Goal: Navigation & Orientation: Find specific page/section

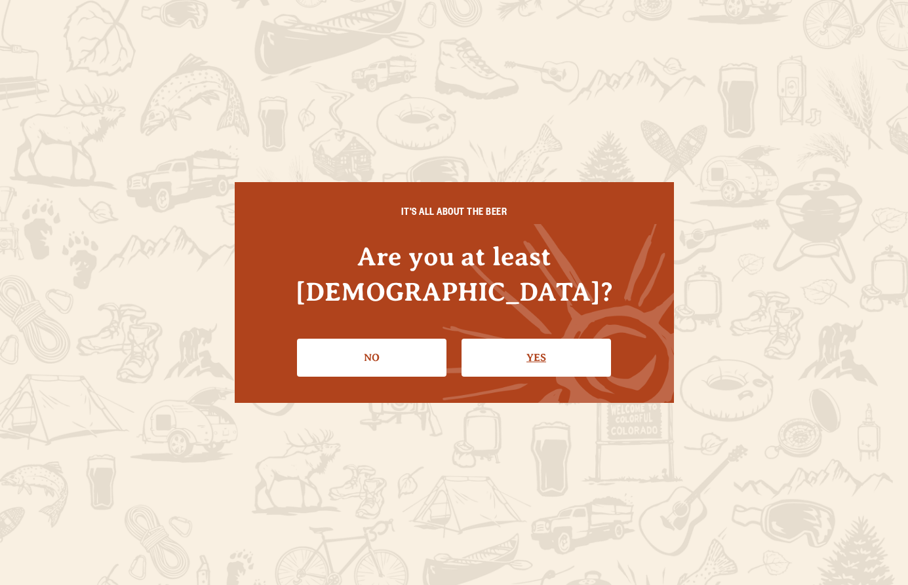
click at [545, 343] on link "Yes" at bounding box center [535, 358] width 149 height 38
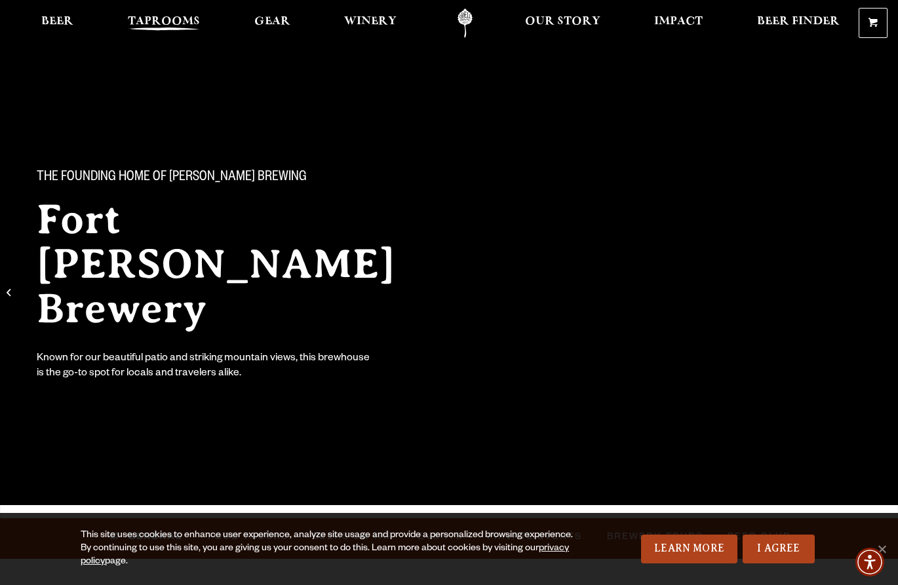
click at [171, 27] on span "Taprooms" at bounding box center [164, 21] width 72 height 10
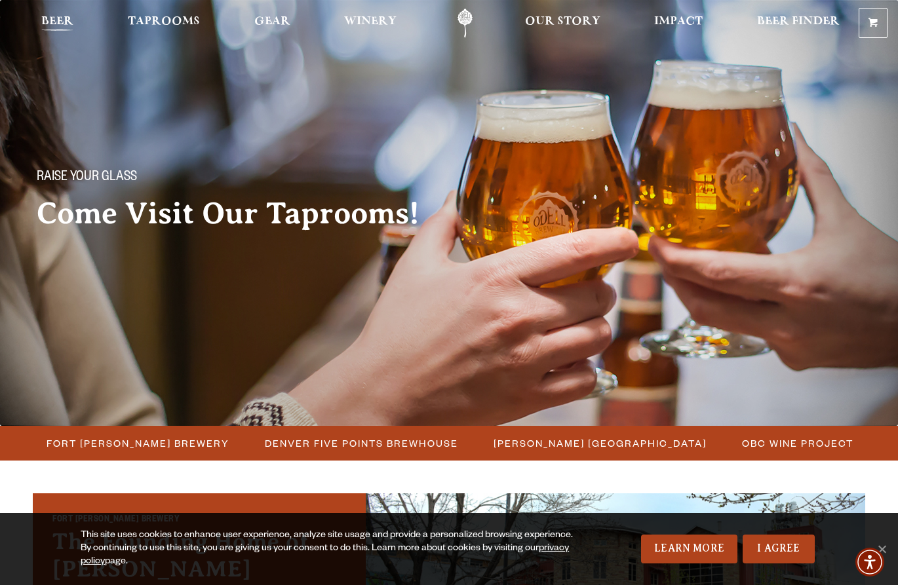
click at [55, 18] on span "Beer" at bounding box center [57, 21] width 32 height 10
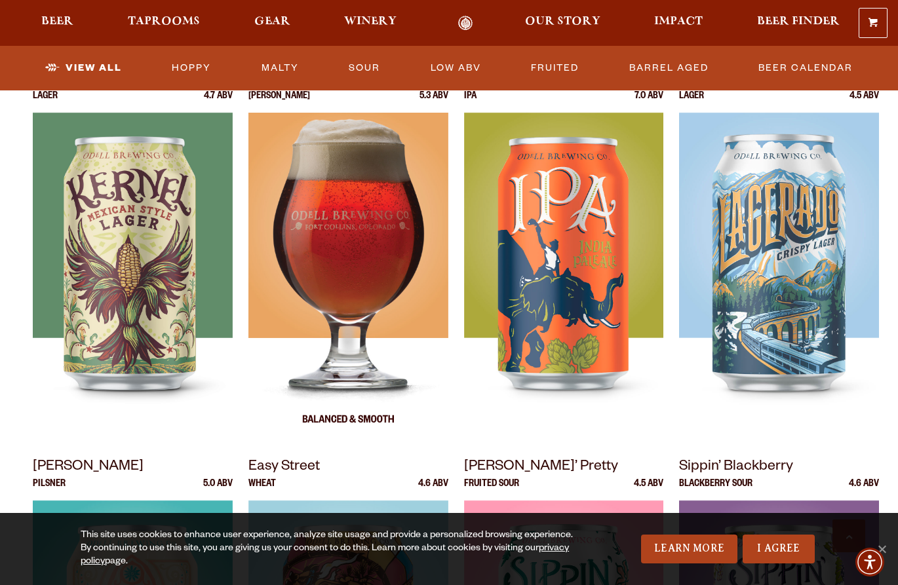
scroll to position [786, 0]
